Goal: Check status

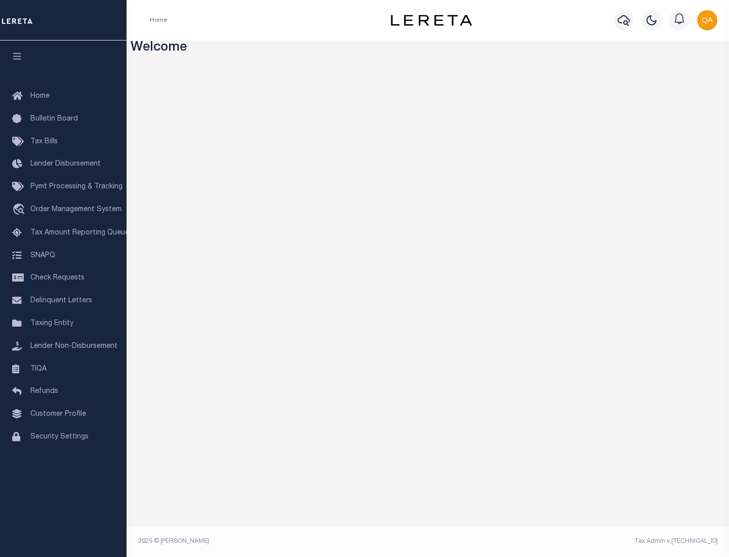
click at [63, 278] on span "Check Requests" at bounding box center [57, 278] width 54 height 7
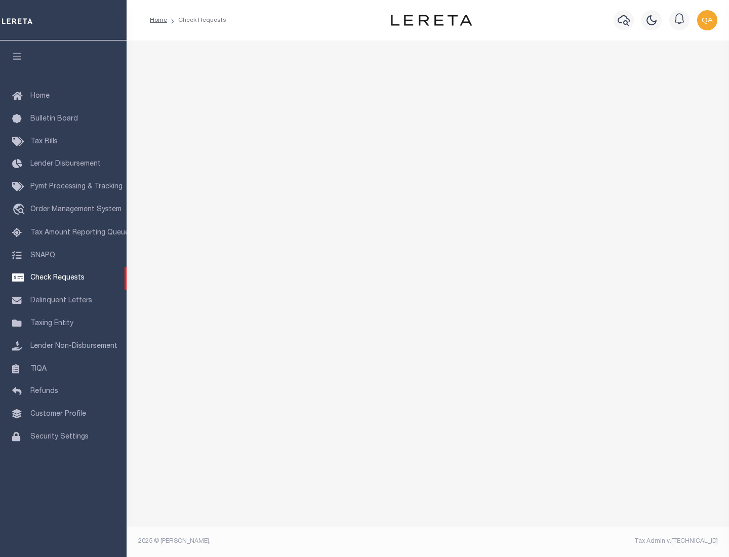
select select "50"
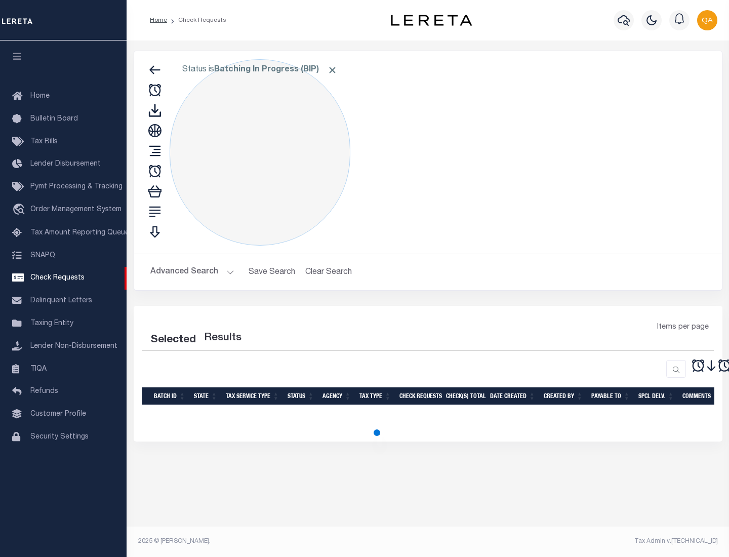
select select "50"
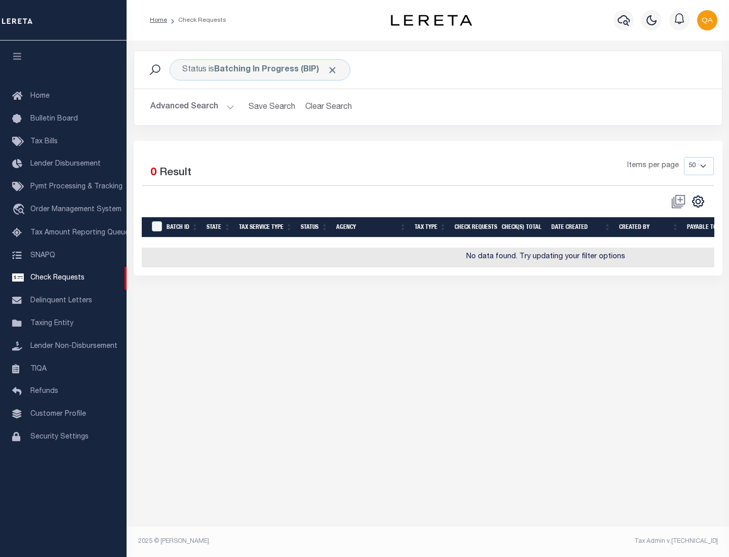
click at [333, 70] on span "Click to Remove" at bounding box center [332, 70] width 11 height 11
